Goal: Check status: Check status

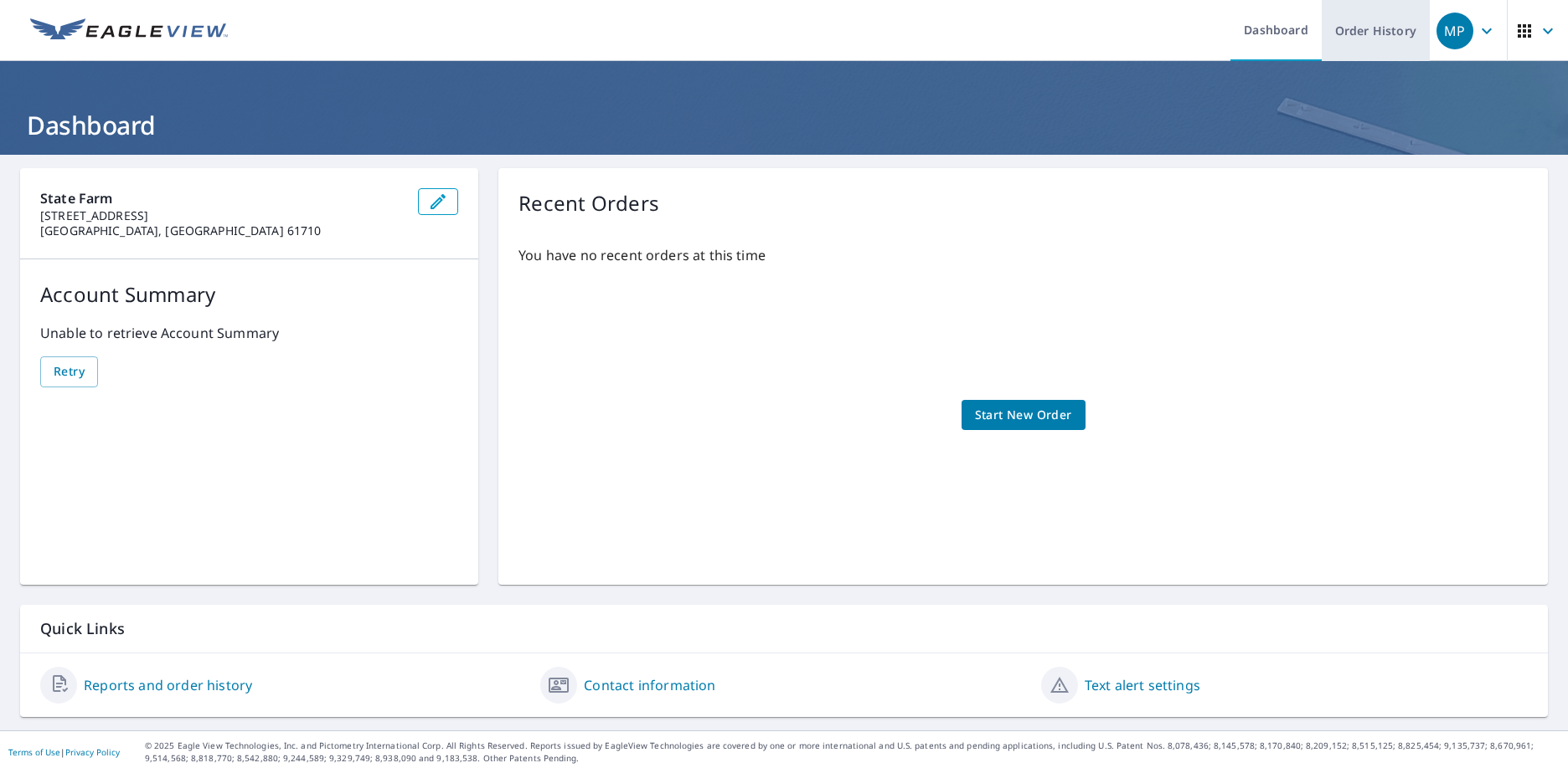
click at [1378, 36] on link "Order History" at bounding box center [1375, 30] width 108 height 61
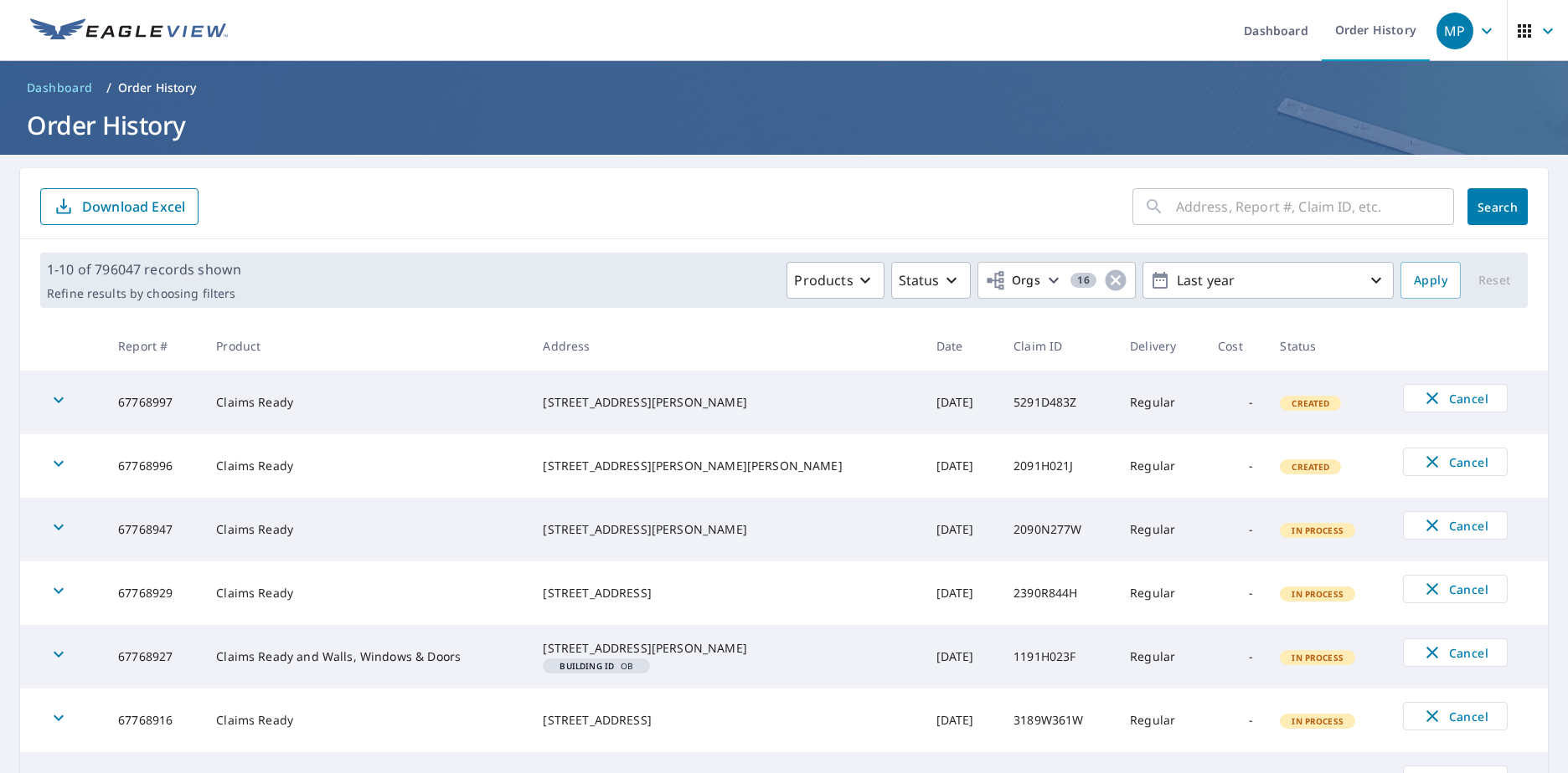
click at [1220, 206] on input "text" at bounding box center [1314, 206] width 278 height 47
paste input "11-90X5-20J"
type input "1190X520J"
click button "Search" at bounding box center [1498, 206] width 61 height 37
